Goal: Transaction & Acquisition: Subscribe to service/newsletter

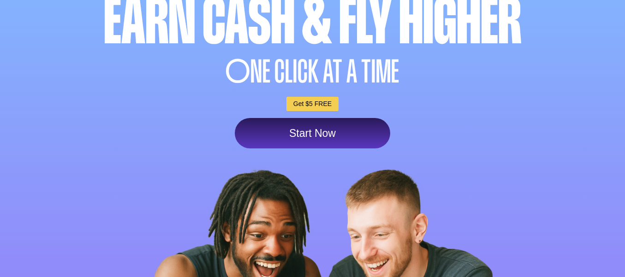
scroll to position [141, 0]
click at [288, 148] on link "Start Now" at bounding box center [312, 133] width 155 height 30
click at [294, 148] on link "Start Now" at bounding box center [312, 133] width 155 height 30
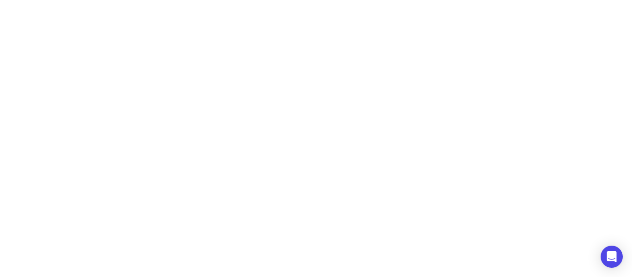
click at [71, 22] on div at bounding box center [316, 138] width 632 height 277
